Goal: Check status

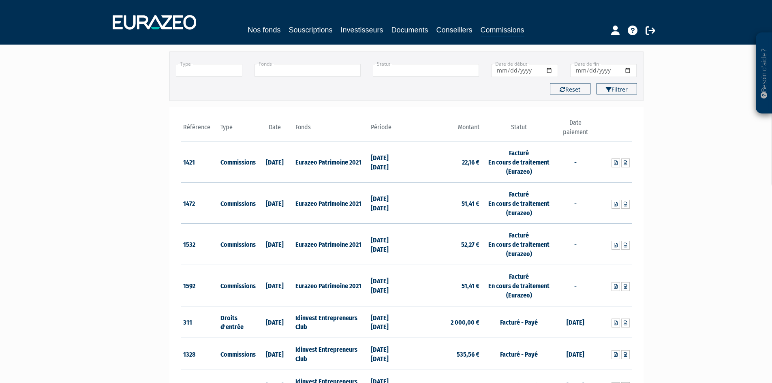
scroll to position [41, 0]
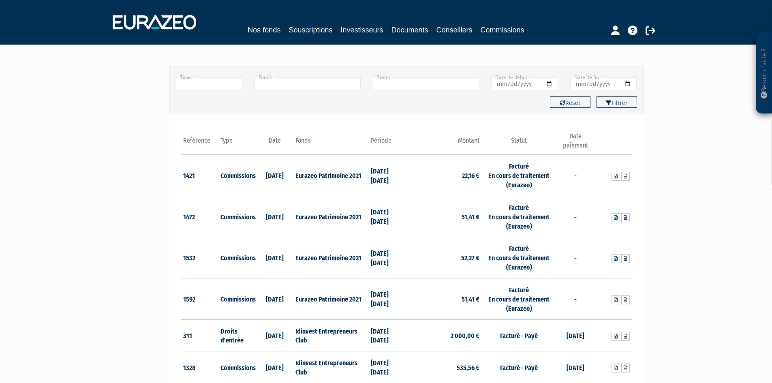
click at [263, 138] on th "Date" at bounding box center [275, 143] width 38 height 23
click at [274, 141] on th "Date" at bounding box center [275, 143] width 38 height 23
click at [628, 84] on input "Date de fin" at bounding box center [603, 83] width 67 height 13
type input "[DATE]"
click at [535, 83] on input "Date de début" at bounding box center [524, 83] width 67 height 13
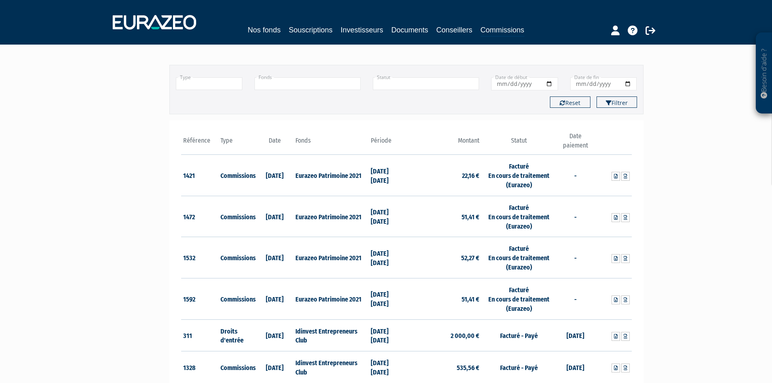
click at [551, 85] on input "Date de début" at bounding box center [524, 83] width 67 height 13
type input "[DATE]"
click at [613, 103] on button "Filtrer" at bounding box center [616, 101] width 41 height 11
